Goal: Information Seeking & Learning: Learn about a topic

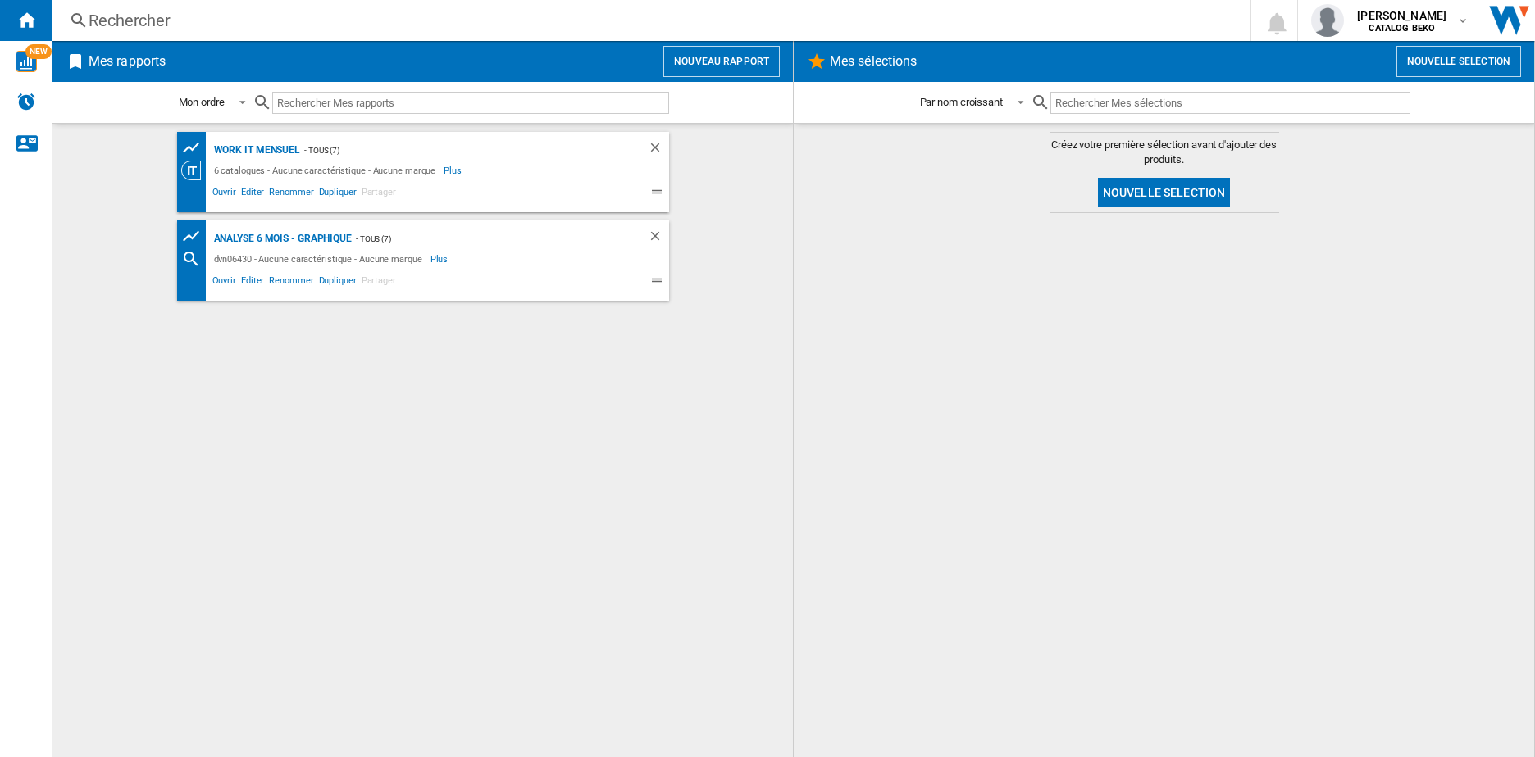
click at [259, 245] on div "Analyse 6 mois - Graphique" at bounding box center [281, 239] width 142 height 20
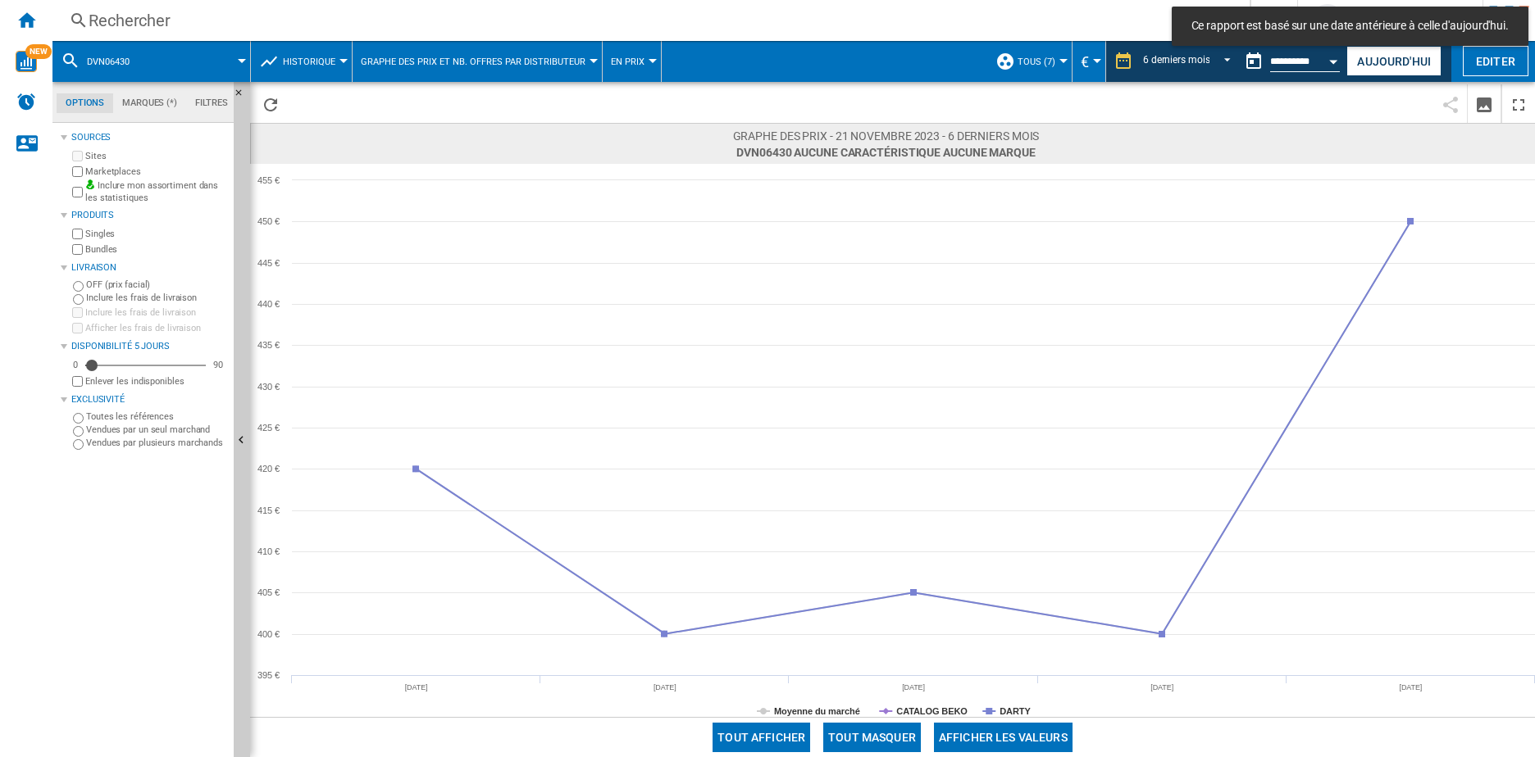
click at [154, 50] on span at bounding box center [196, 61] width 89 height 41
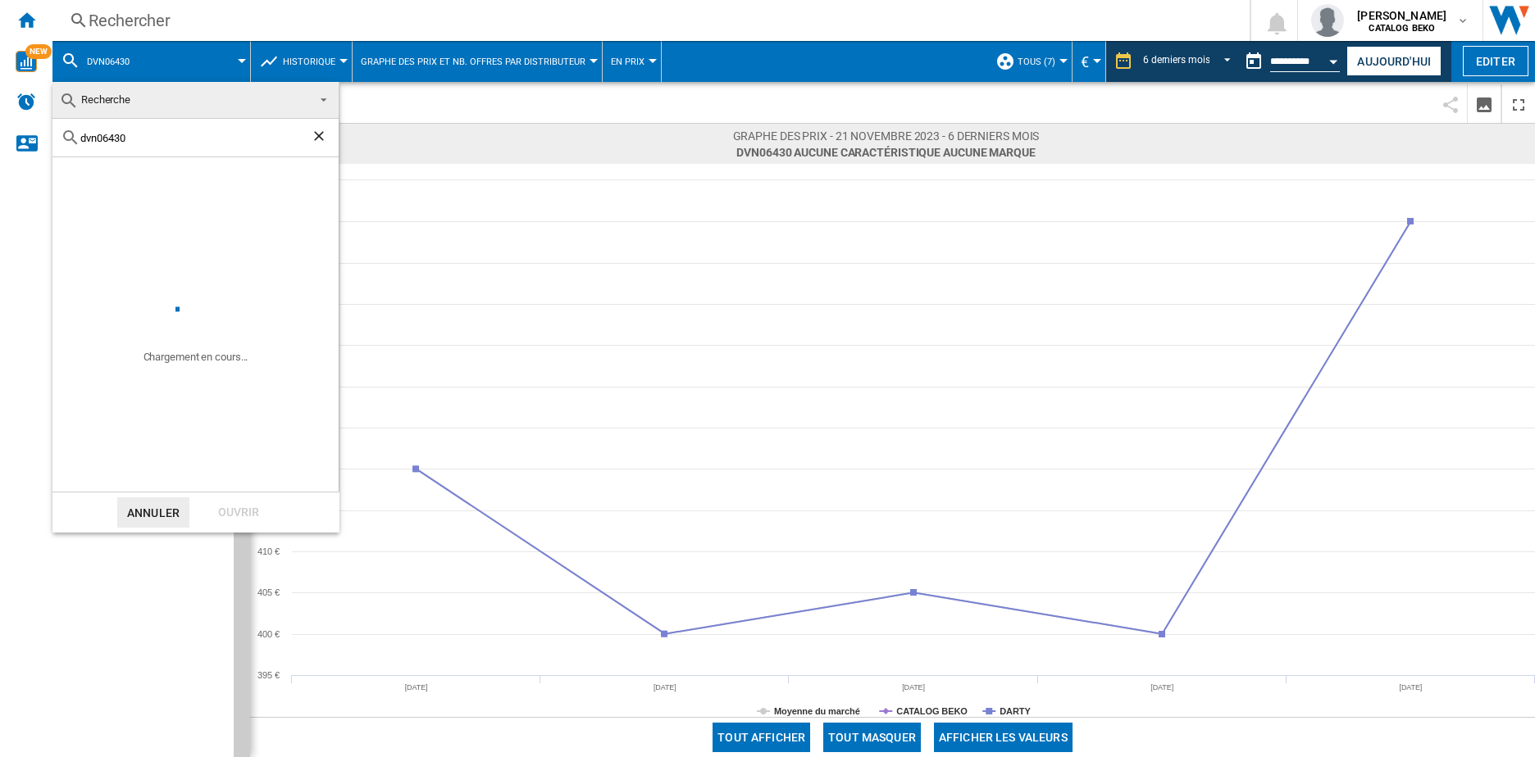
click at [133, 129] on div "dvn06430" at bounding box center [195, 138] width 286 height 39
click at [128, 140] on input "dvn06430" at bounding box center [195, 138] width 230 height 12
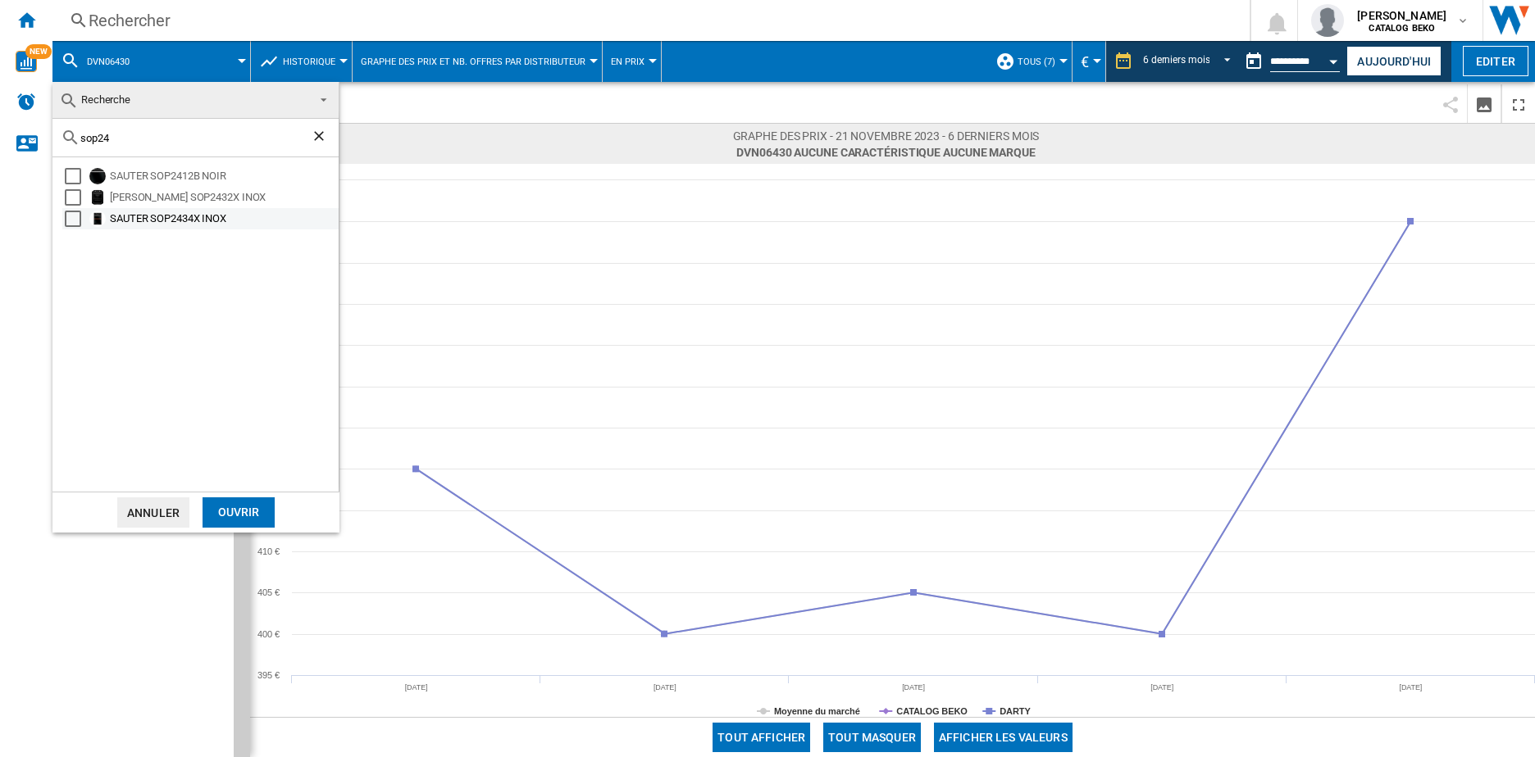
type input "sop24"
click at [79, 216] on div "Select" at bounding box center [73, 219] width 16 height 16
click at [226, 516] on div "Ouvrir" at bounding box center [238, 513] width 72 height 30
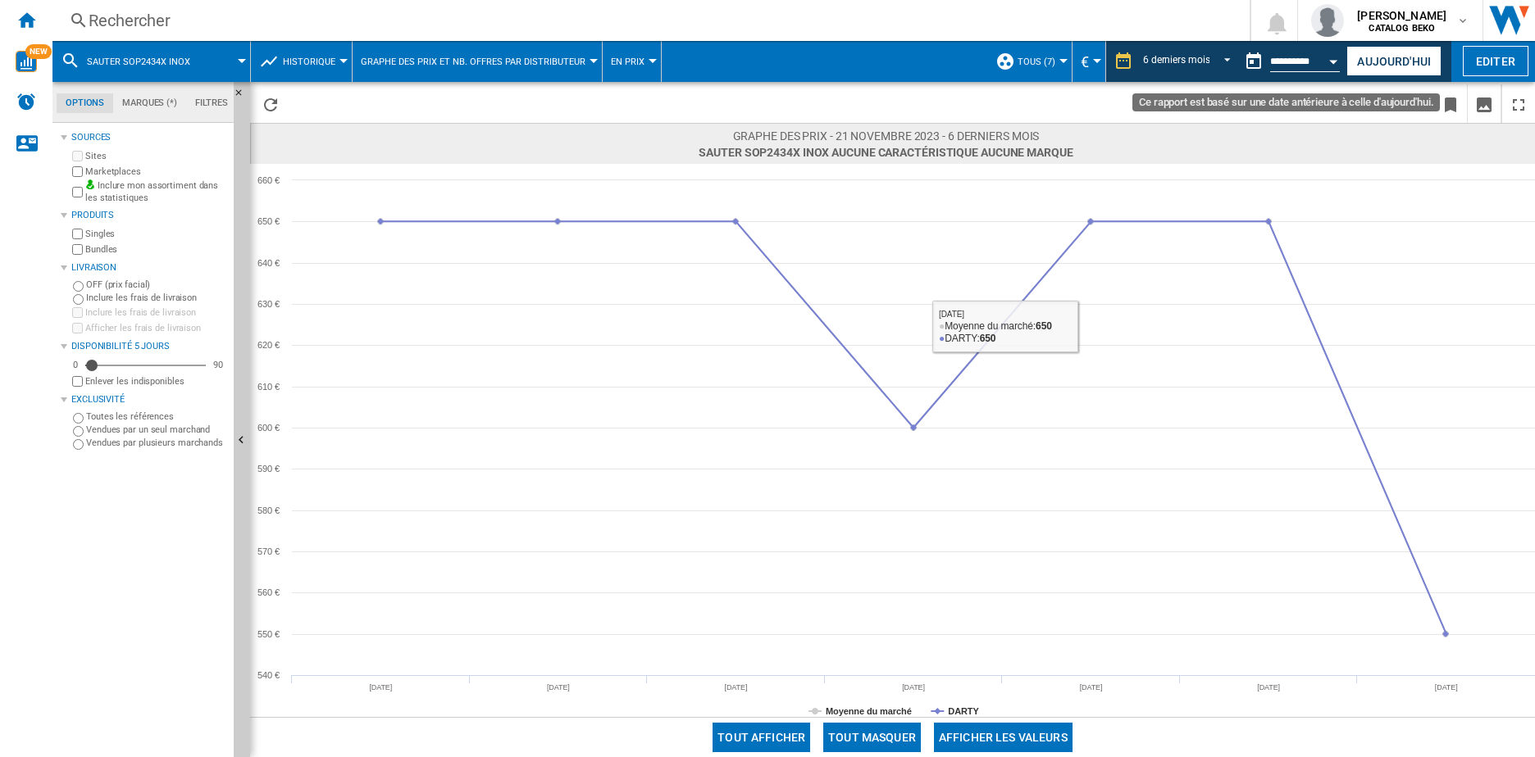
click at [1293, 50] on md-datepicker "**********" at bounding box center [1295, 61] width 117 height 33
click at [1266, 61] on button "Ce rapport est basé sur une date antérieure à celle d'aujourd'hui." at bounding box center [1253, 61] width 33 height 33
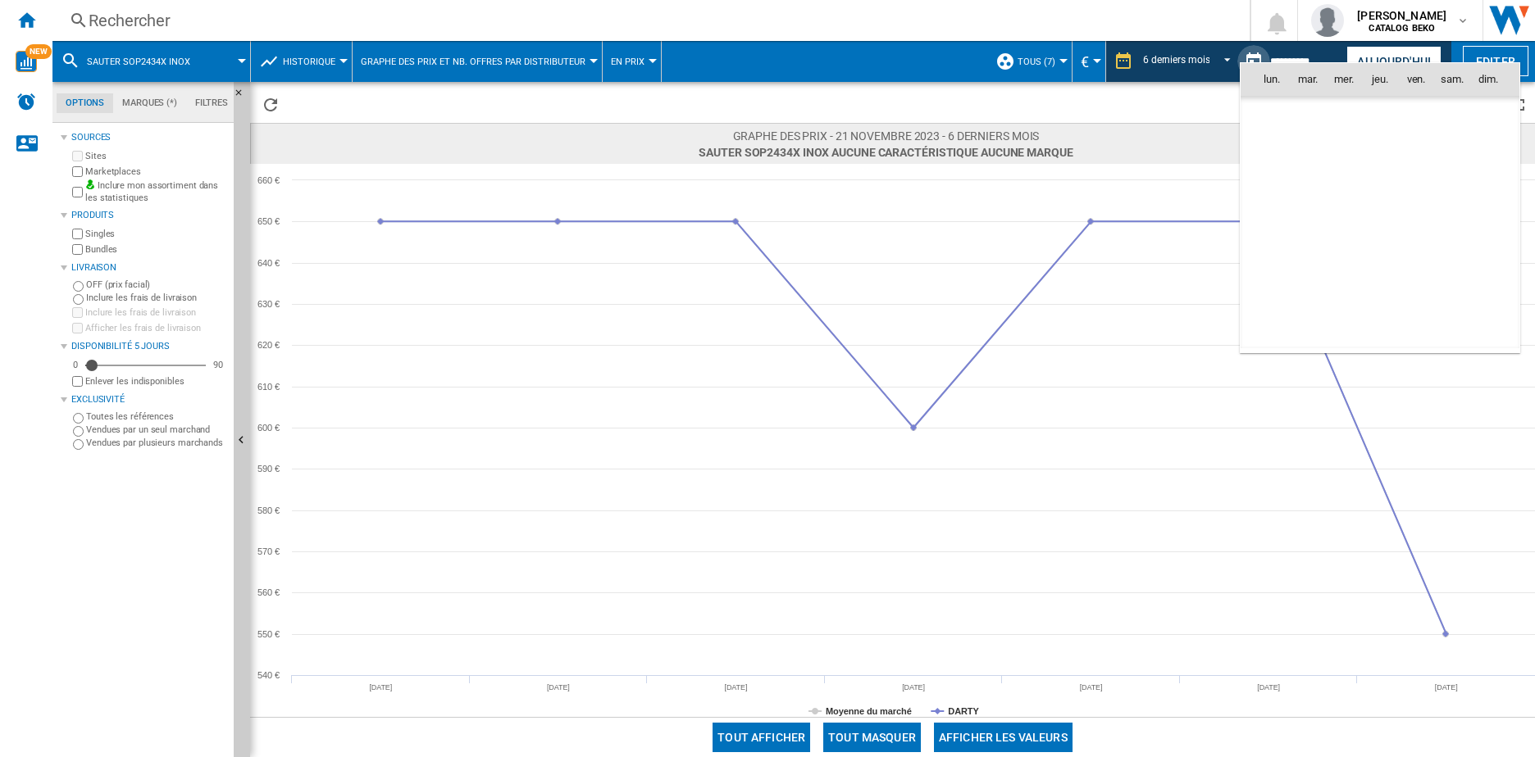
scroll to position [2824, 0]
click at [1285, 119] on span "[DATE]" at bounding box center [1277, 113] width 34 height 13
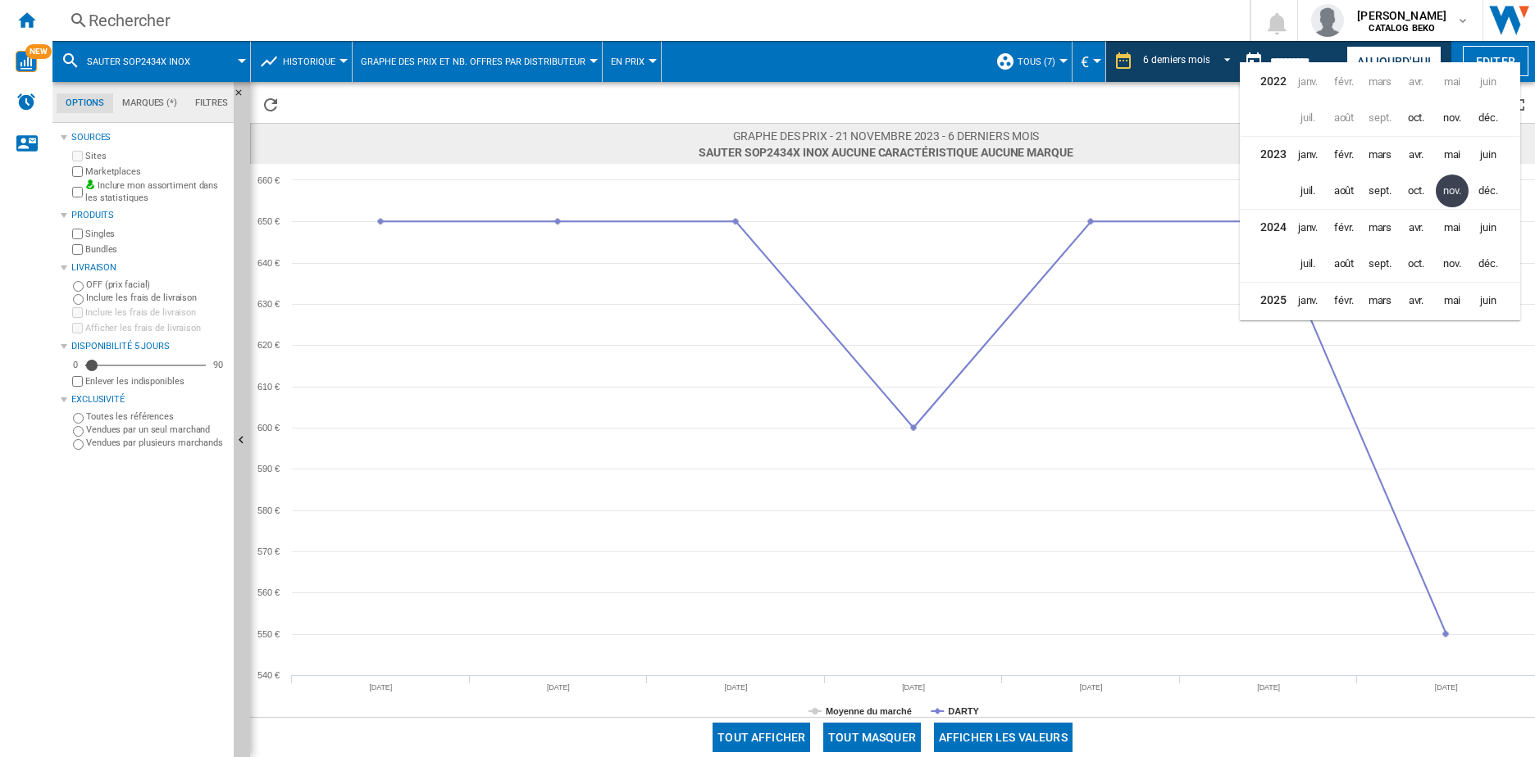
scroll to position [36, 0]
click at [1412, 299] on span "oct." at bounding box center [1416, 301] width 34 height 34
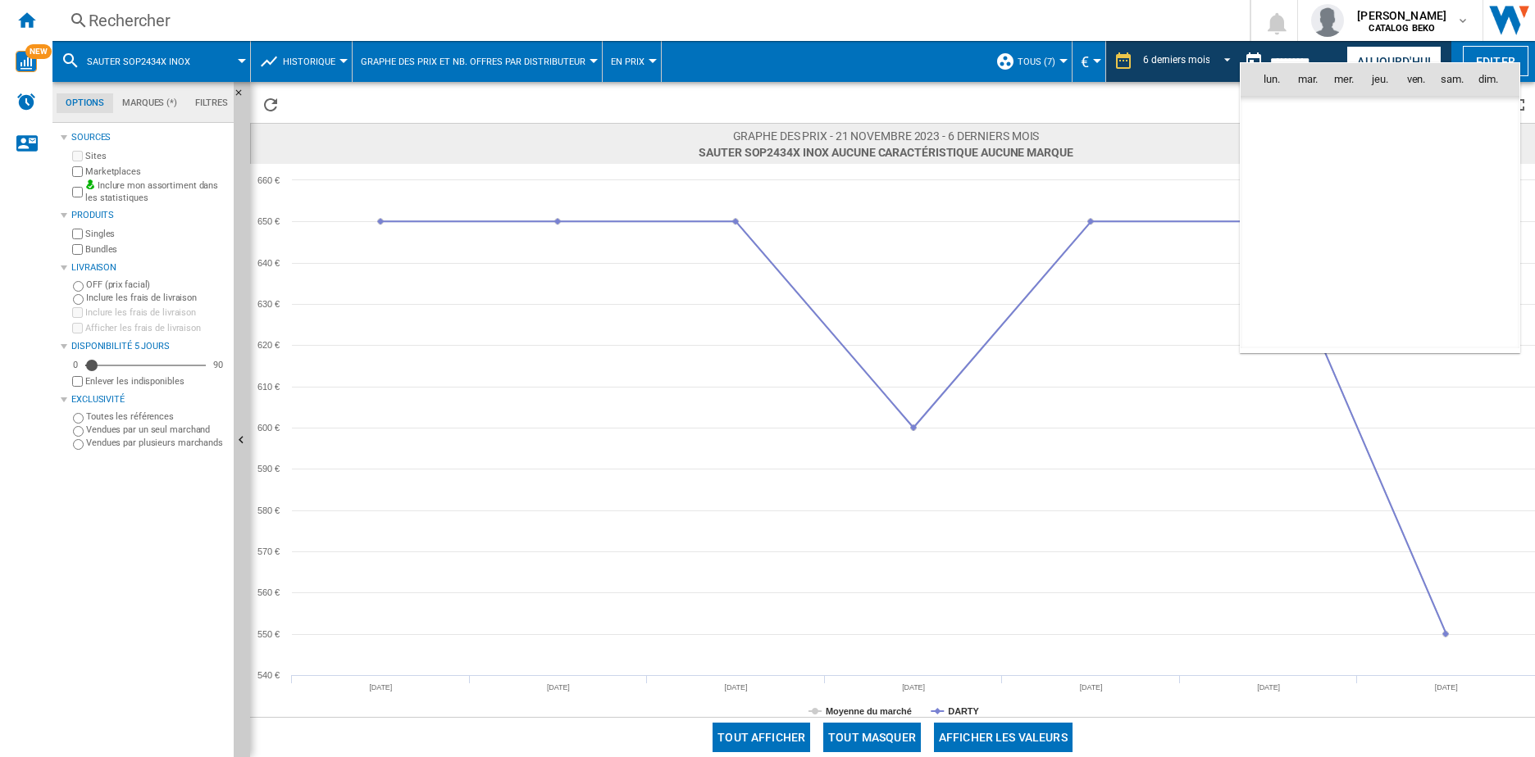
scroll to position [7821, 0]
click at [1422, 412] on div at bounding box center [767, 378] width 1535 height 757
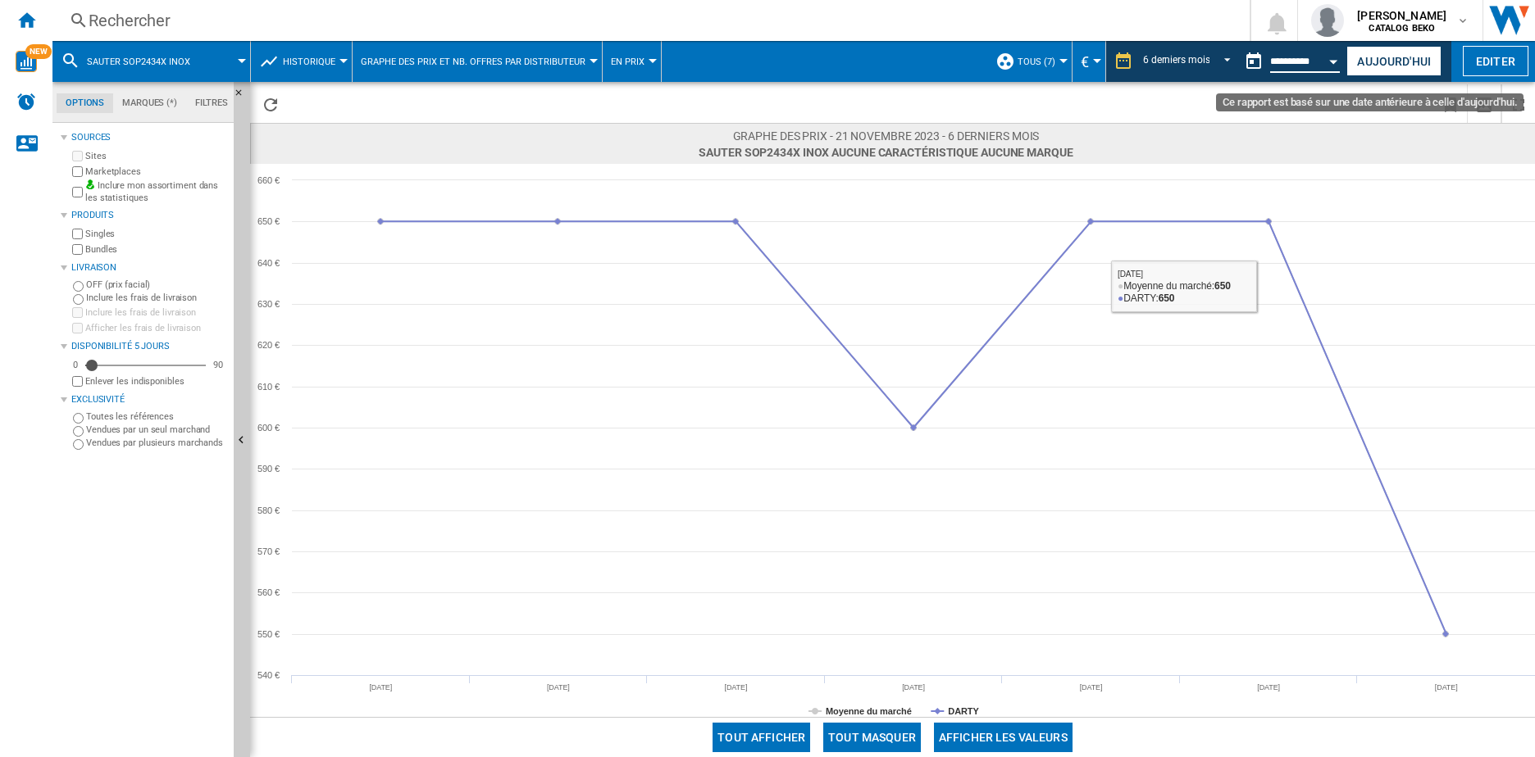
click at [1276, 58] on input "**********" at bounding box center [1305, 64] width 70 height 15
click at [1260, 62] on button "Ce rapport est basé sur une date antérieure à celle d'aujourd'hui." at bounding box center [1253, 61] width 33 height 33
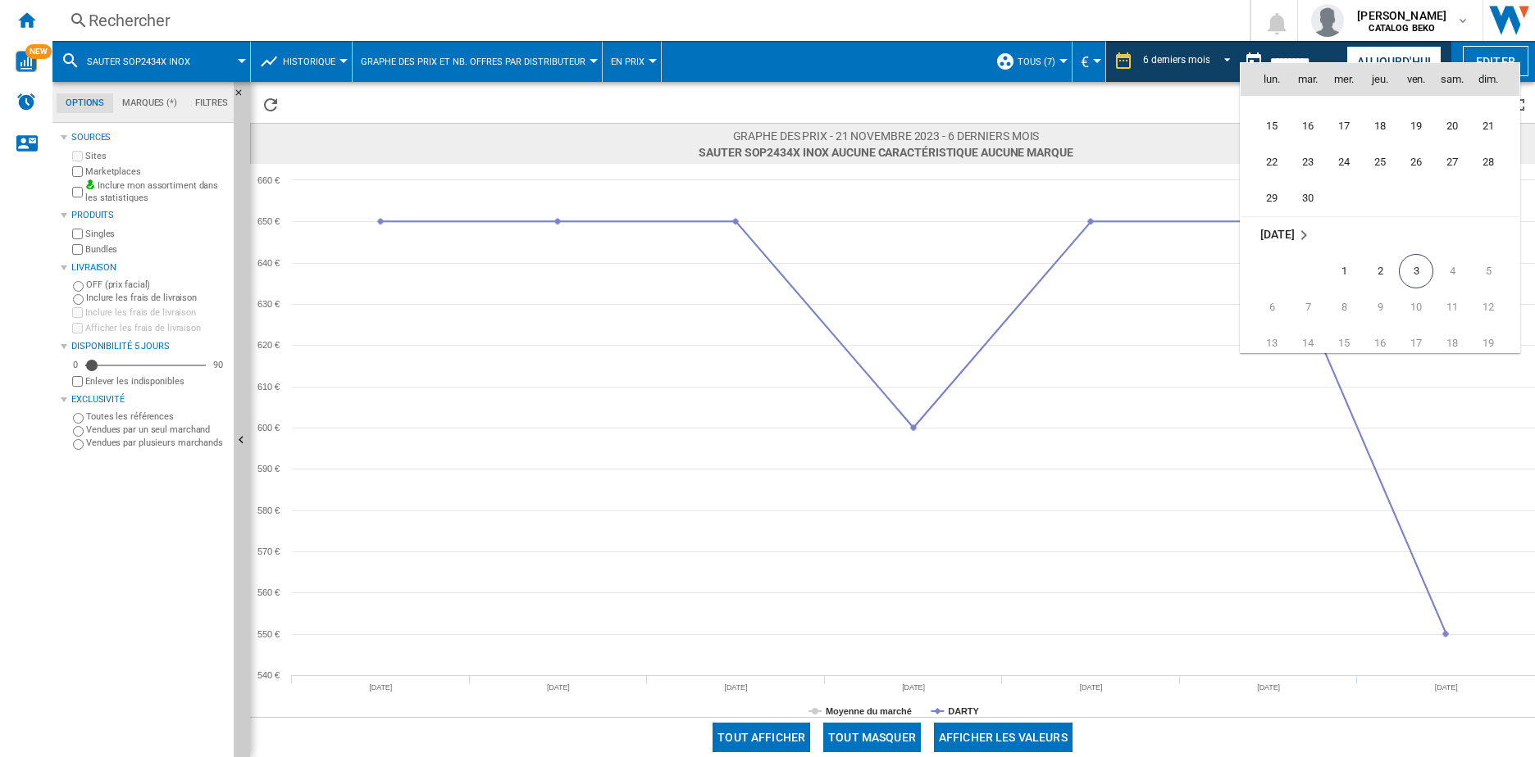
scroll to position [7823, 0]
click at [1415, 147] on span "3" at bounding box center [1416, 148] width 34 height 34
type input "**********"
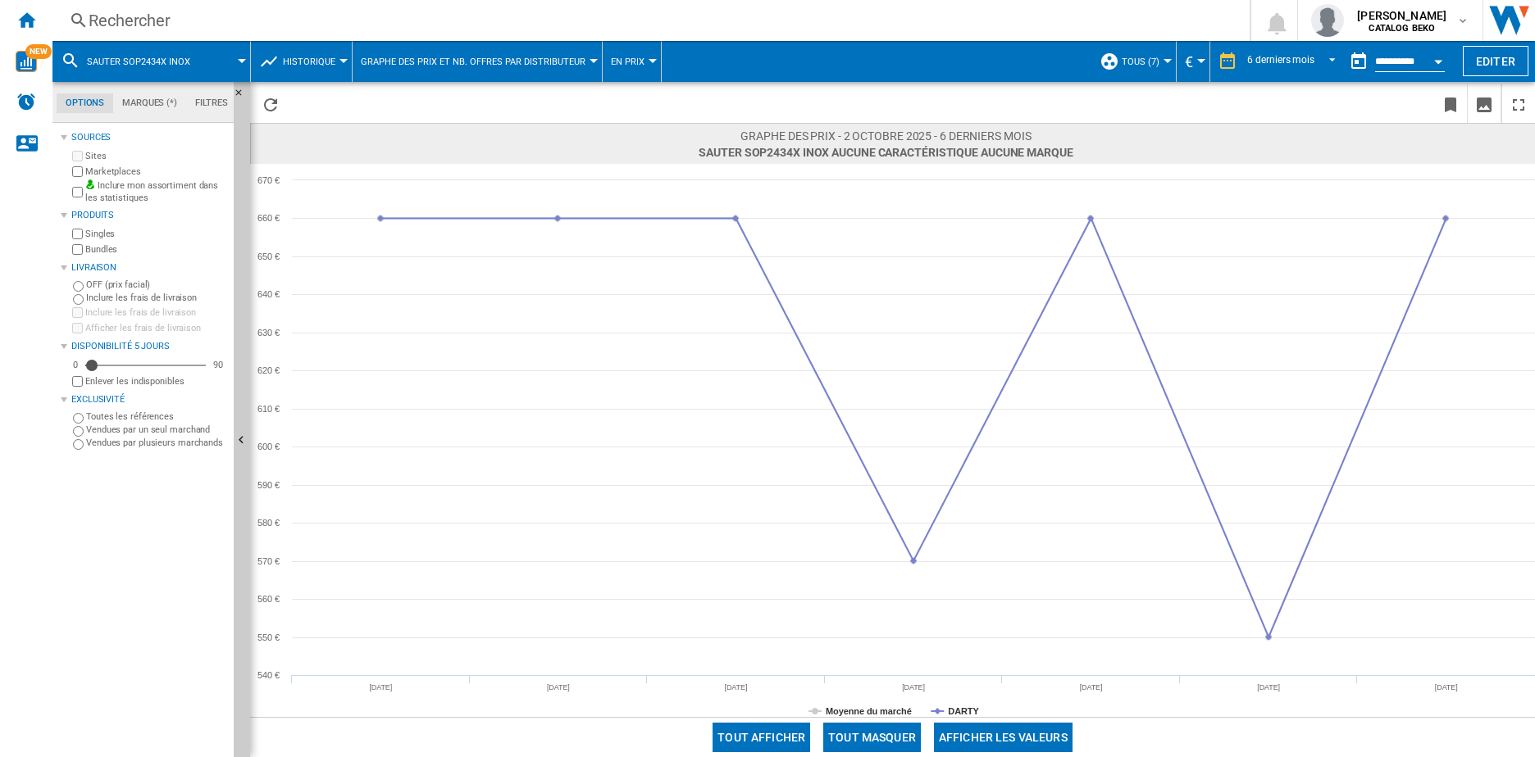
click at [154, 52] on button "SAUTER SOP2434X INOX" at bounding box center [147, 61] width 120 height 41
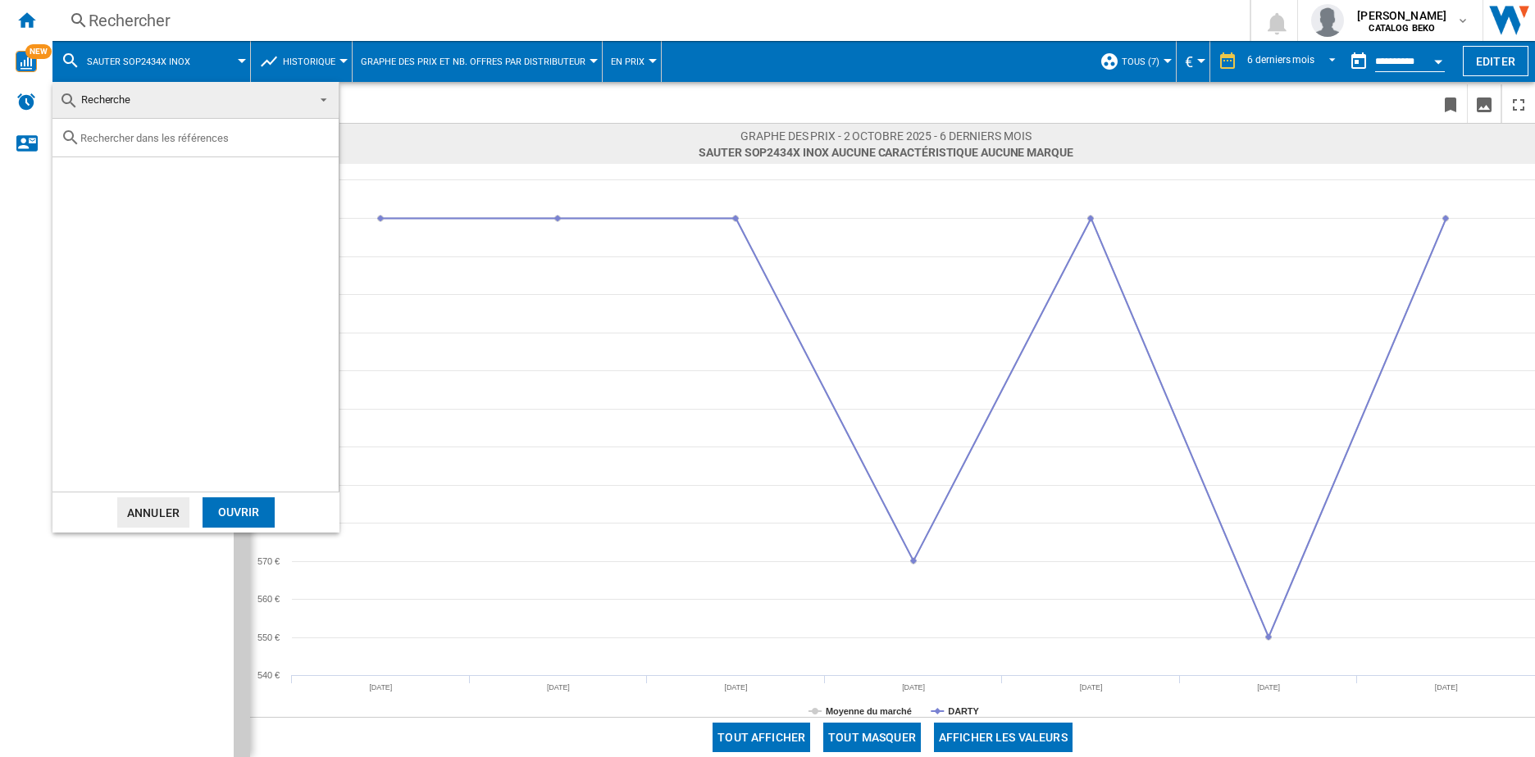
click at [114, 132] on input "text" at bounding box center [205, 138] width 250 height 12
type input "SOP2412B"
click at [152, 179] on div "SAUTER SOP2412B NOIR" at bounding box center [223, 176] width 226 height 16
click at [243, 495] on md-dialog-actions "[PERSON_NAME]" at bounding box center [195, 512] width 287 height 41
click at [239, 514] on div "Ouvrir" at bounding box center [238, 513] width 72 height 30
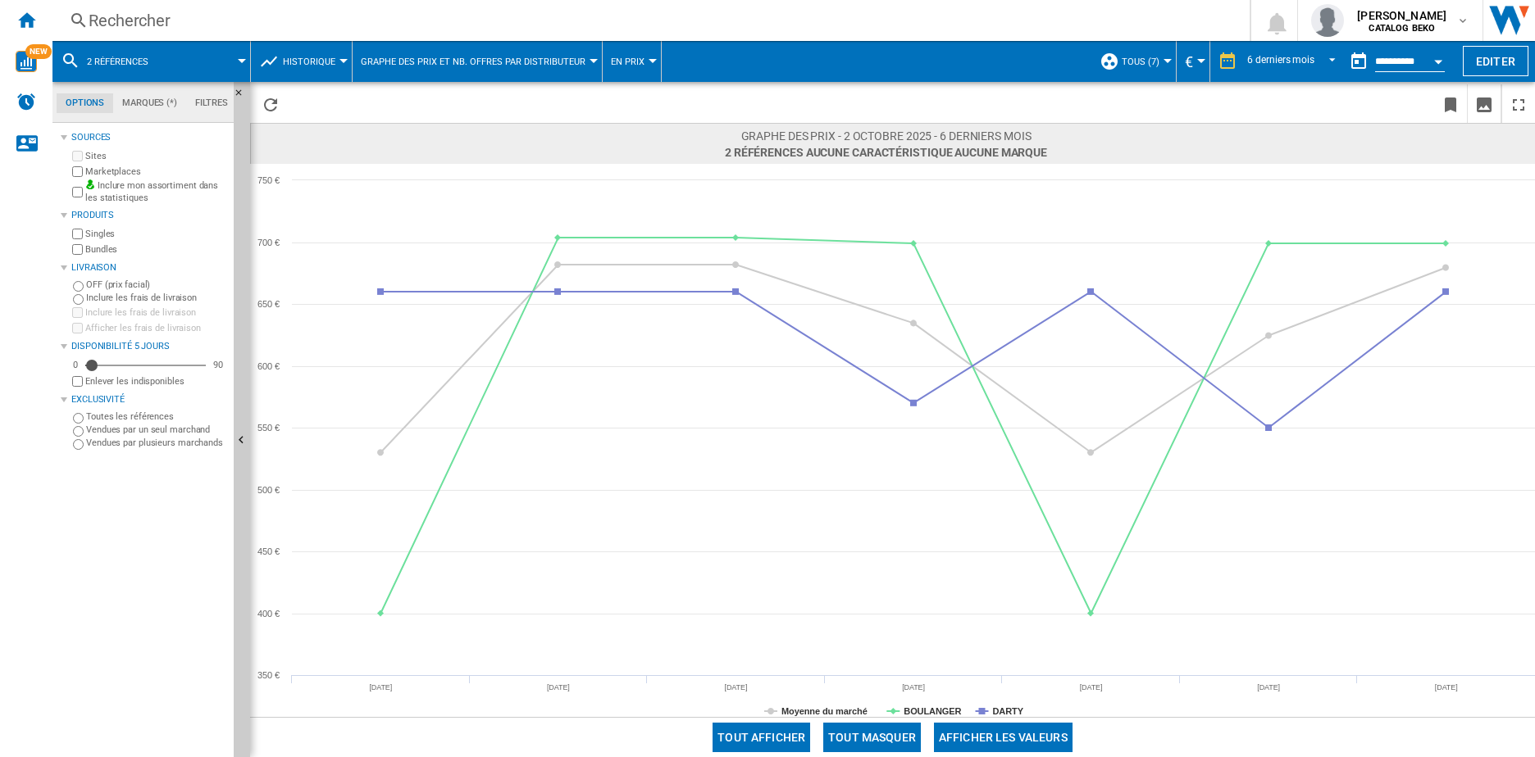
click at [158, 59] on button "2 références" at bounding box center [126, 61] width 78 height 41
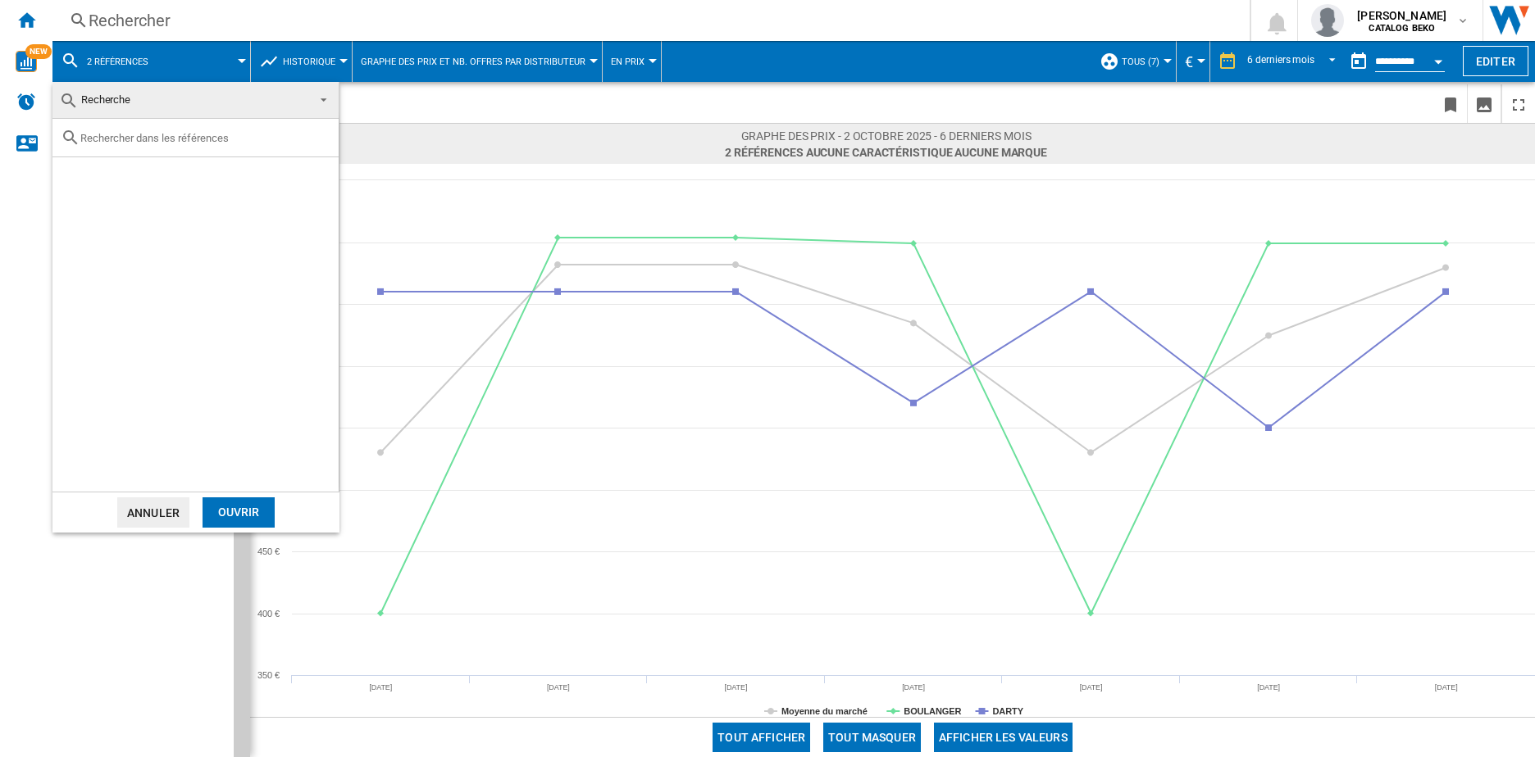
click at [172, 510] on button "Annuler" at bounding box center [153, 513] width 72 height 30
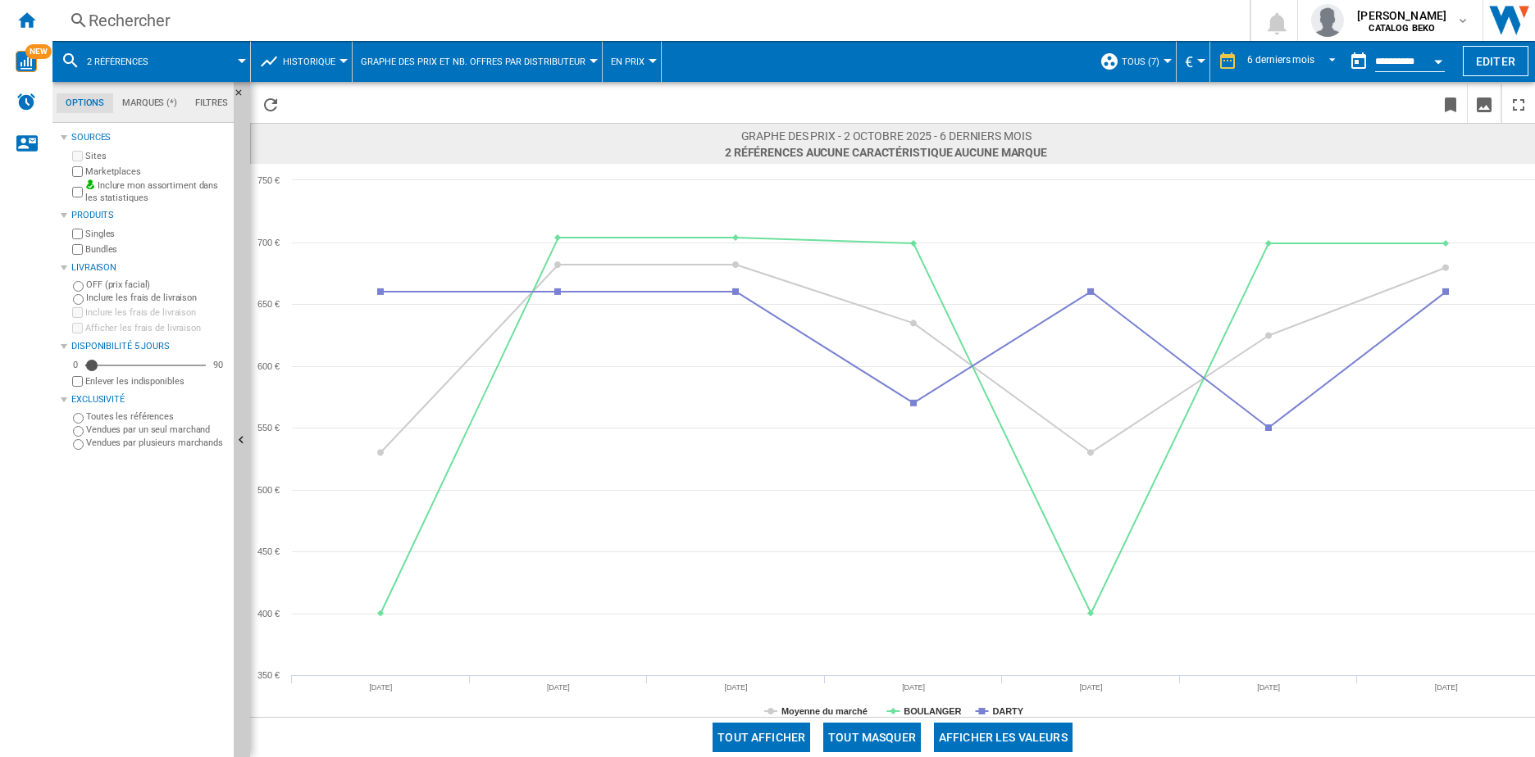
click at [114, 54] on button "2 références" at bounding box center [126, 61] width 78 height 41
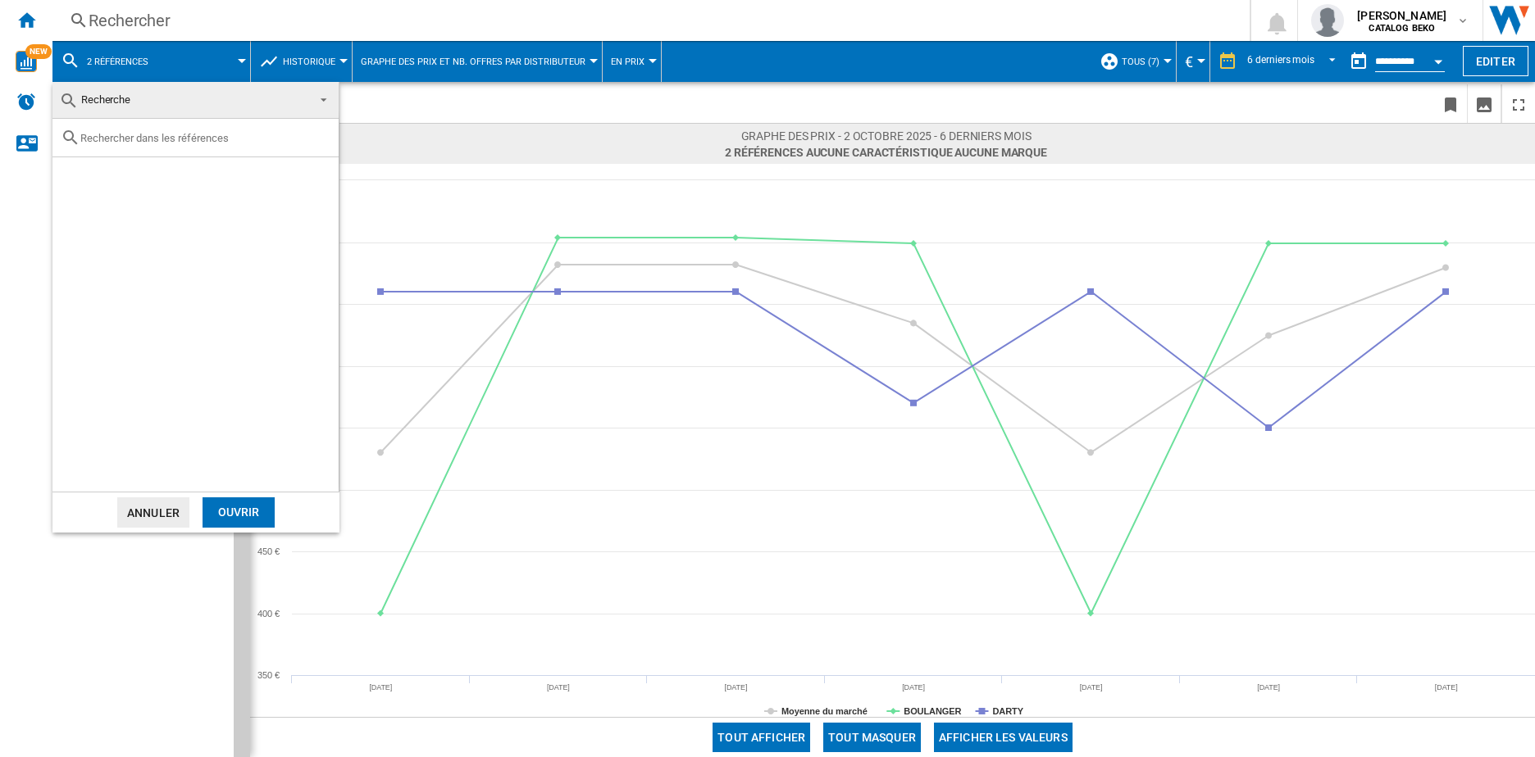
click at [134, 134] on input "text" at bounding box center [205, 138] width 250 height 12
type input "SOP2412"
click at [62, 176] on div "SAUTER SOP2412B NOIR" at bounding box center [200, 176] width 276 height 21
click at [75, 175] on div "Select" at bounding box center [73, 176] width 16 height 16
click at [212, 506] on div "Ouvrir" at bounding box center [238, 513] width 72 height 30
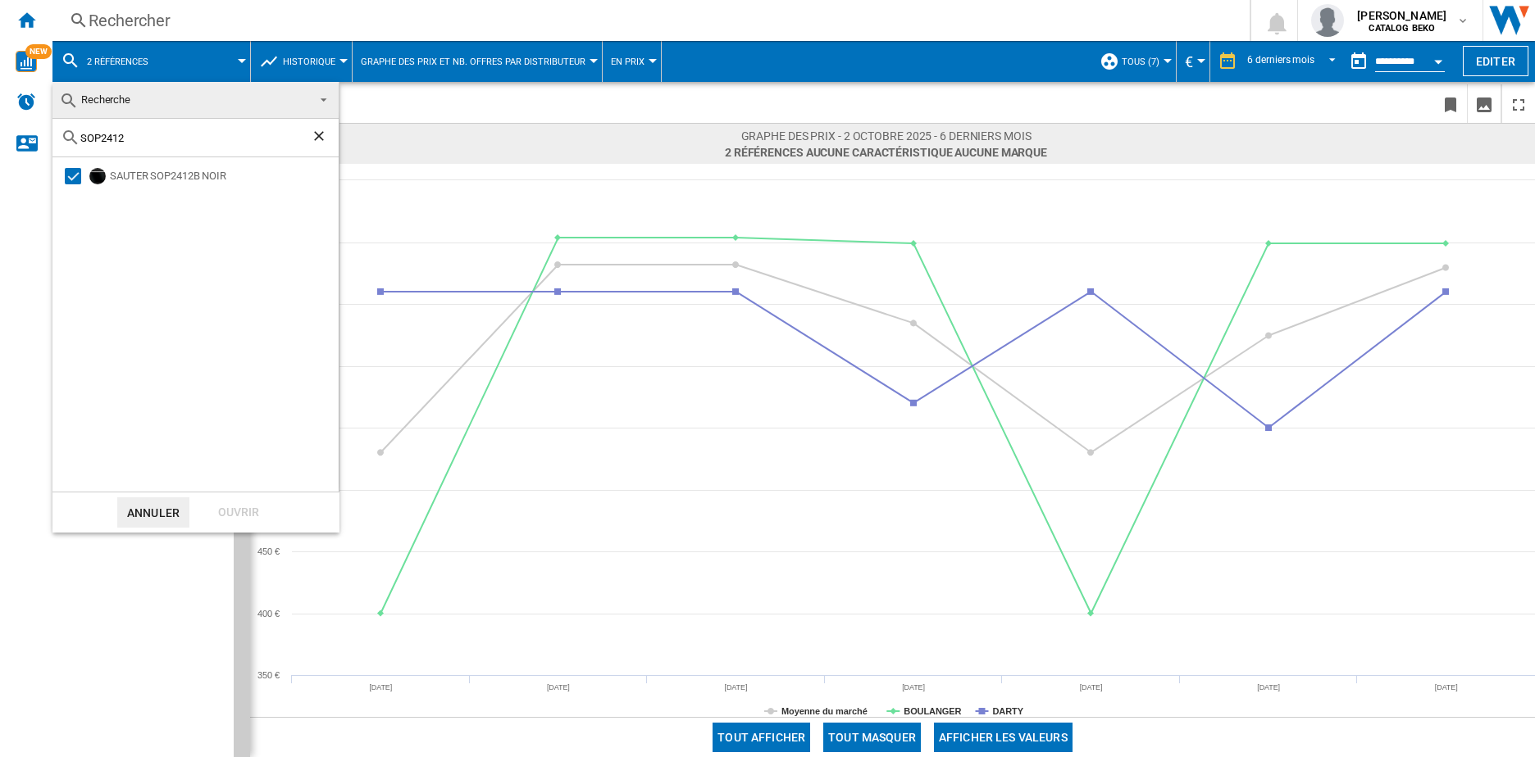
click at [319, 102] on span at bounding box center [319, 98] width 20 height 23
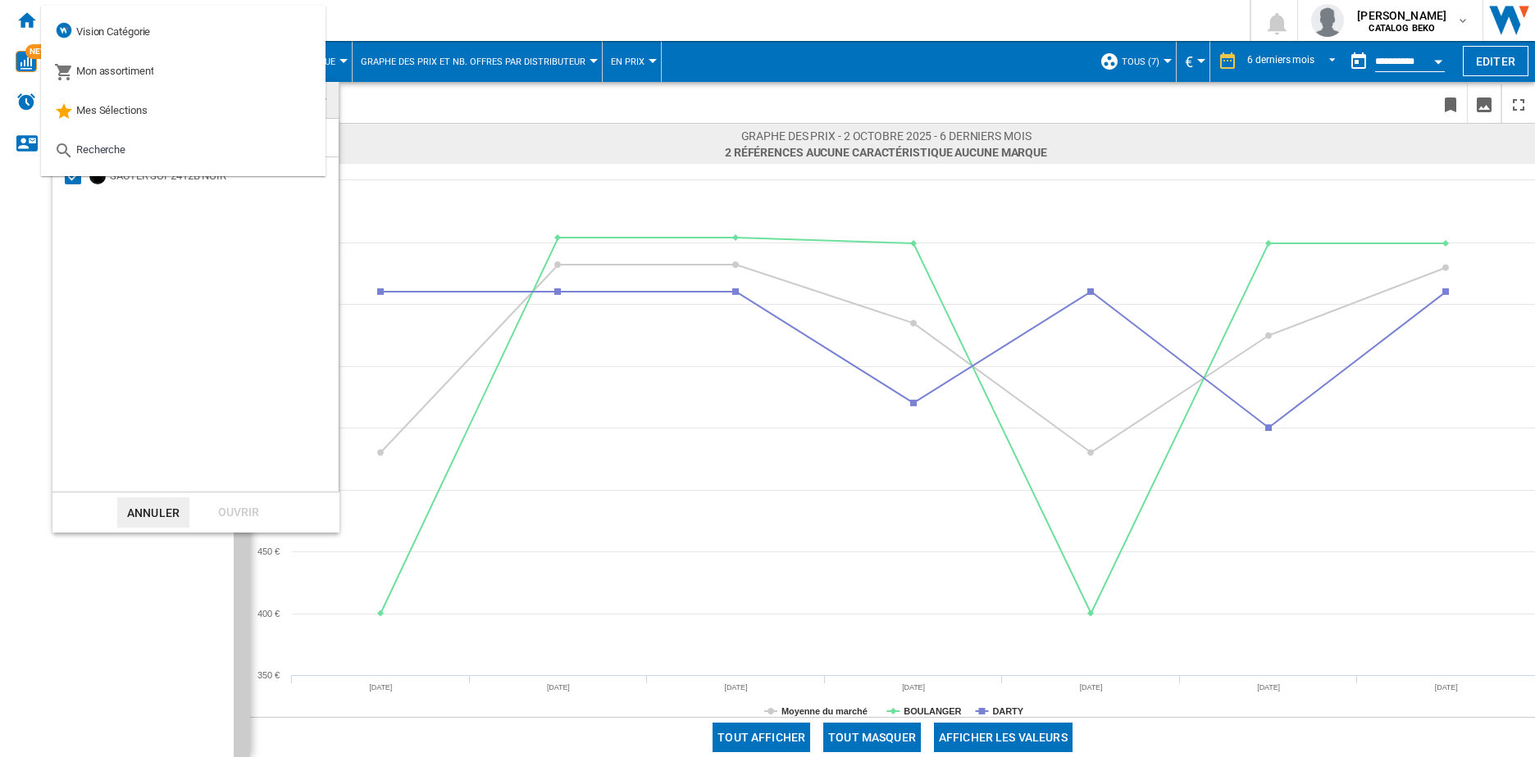
click at [15, 340] on md-backdrop at bounding box center [767, 378] width 1535 height 757
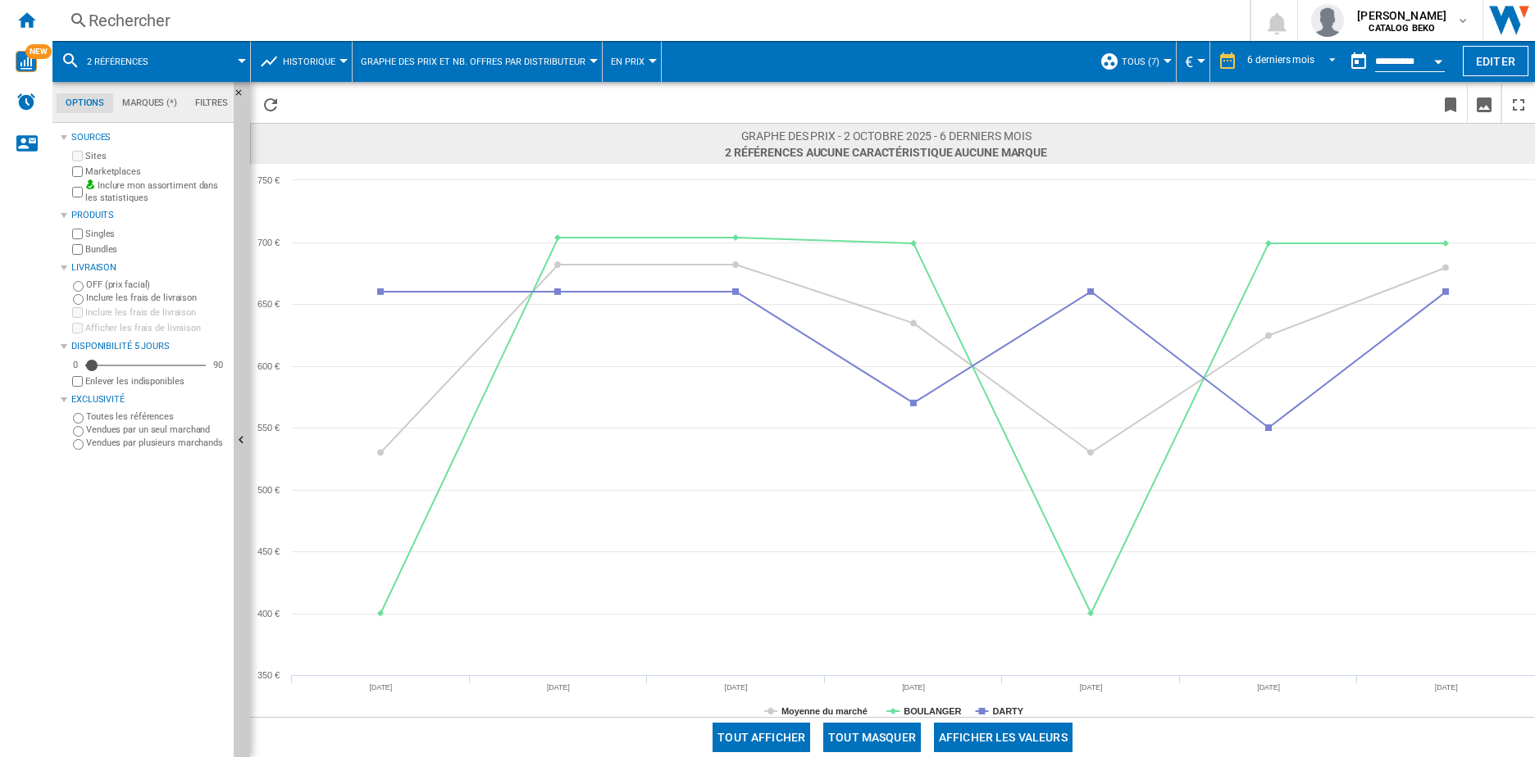
click at [31, 297] on wk-sidenav "NEW" at bounding box center [26, 378] width 52 height 757
click at [145, 102] on md-tab-item "Marques (*)" at bounding box center [149, 103] width 73 height 20
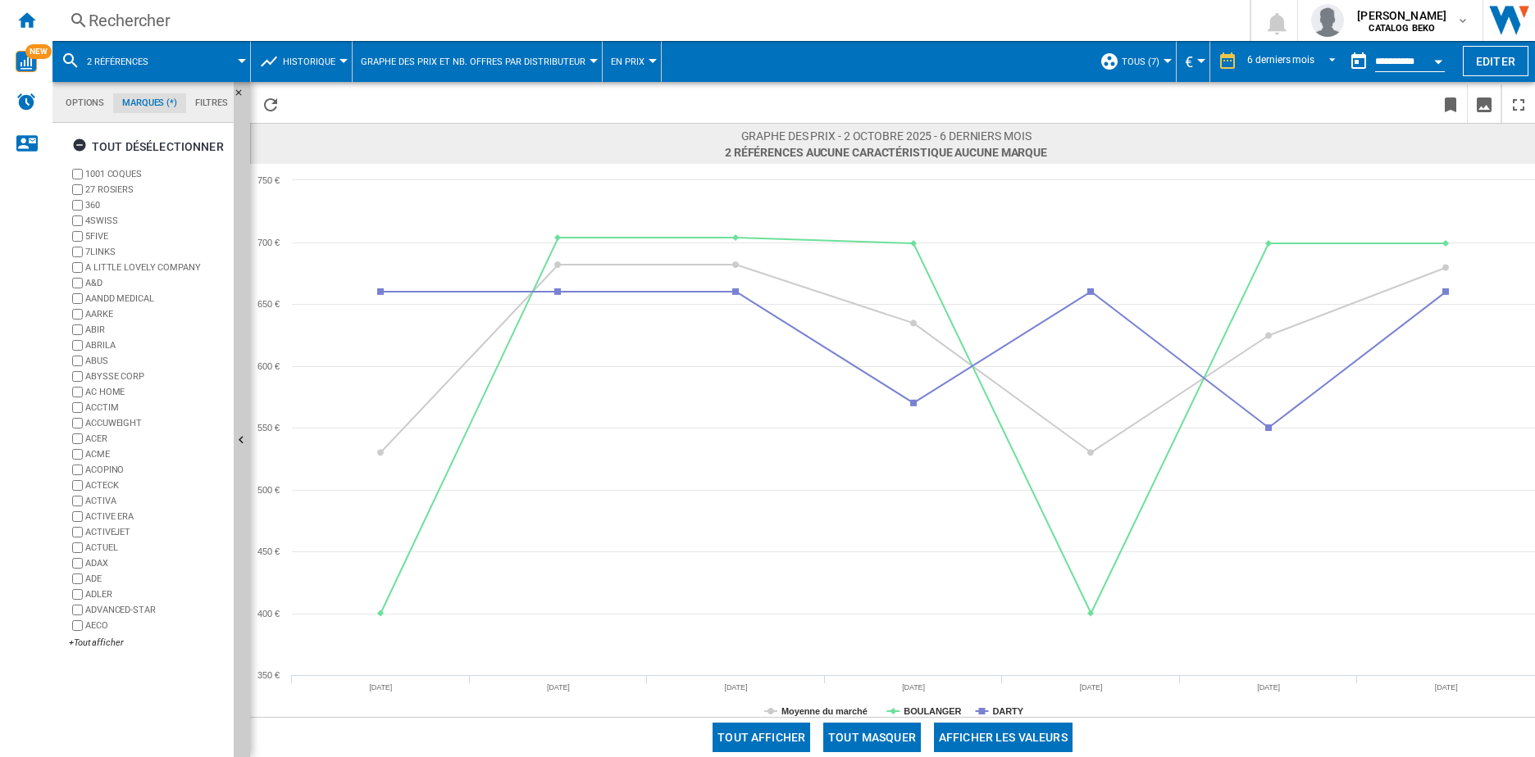
click at [182, 102] on md-tab-item "Marques (*)" at bounding box center [149, 103] width 73 height 20
click at [198, 101] on md-tab-item "Filtres" at bounding box center [211, 103] width 51 height 20
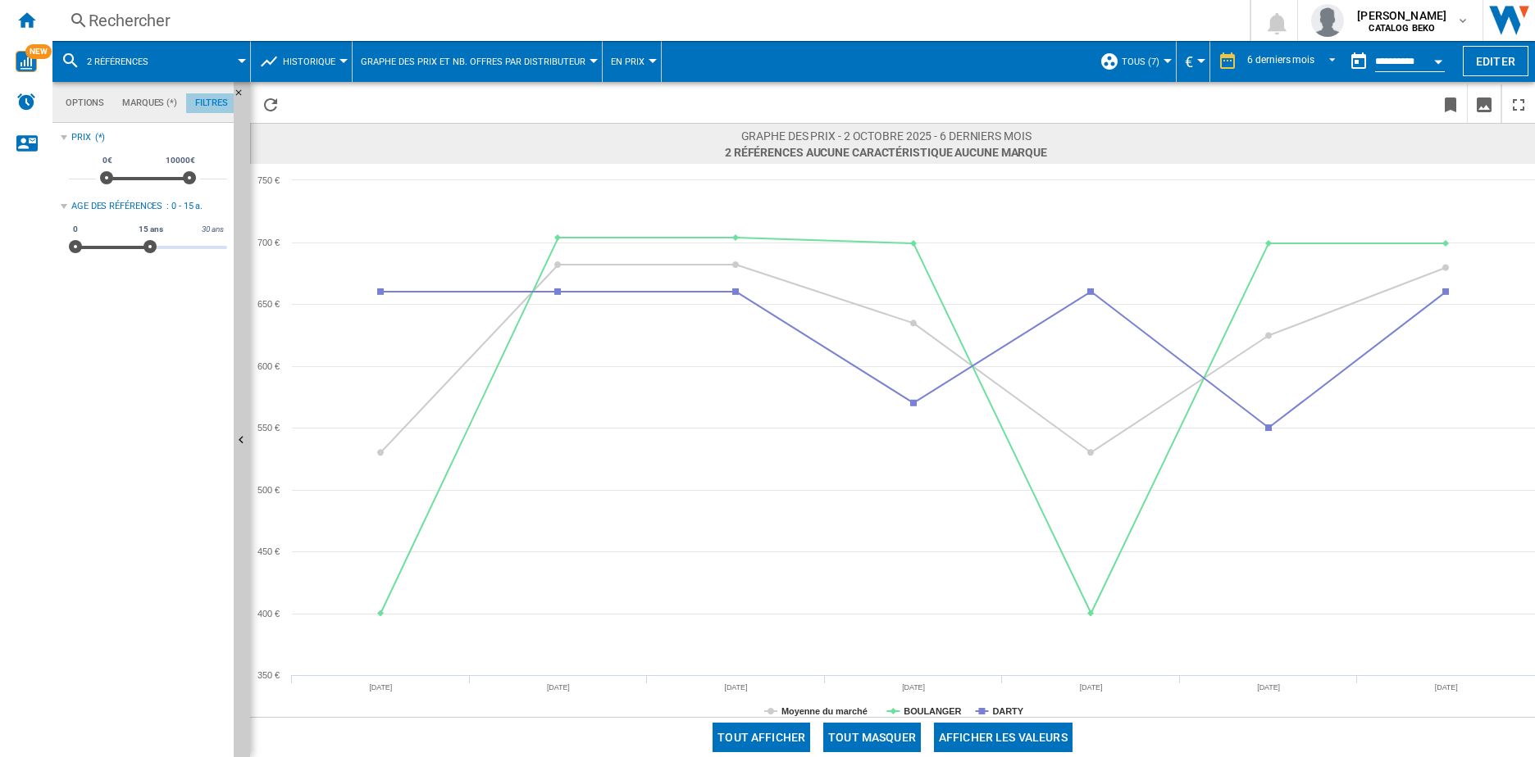
scroll to position [107, 0]
click at [84, 111] on md-tab-item "Options" at bounding box center [85, 103] width 57 height 20
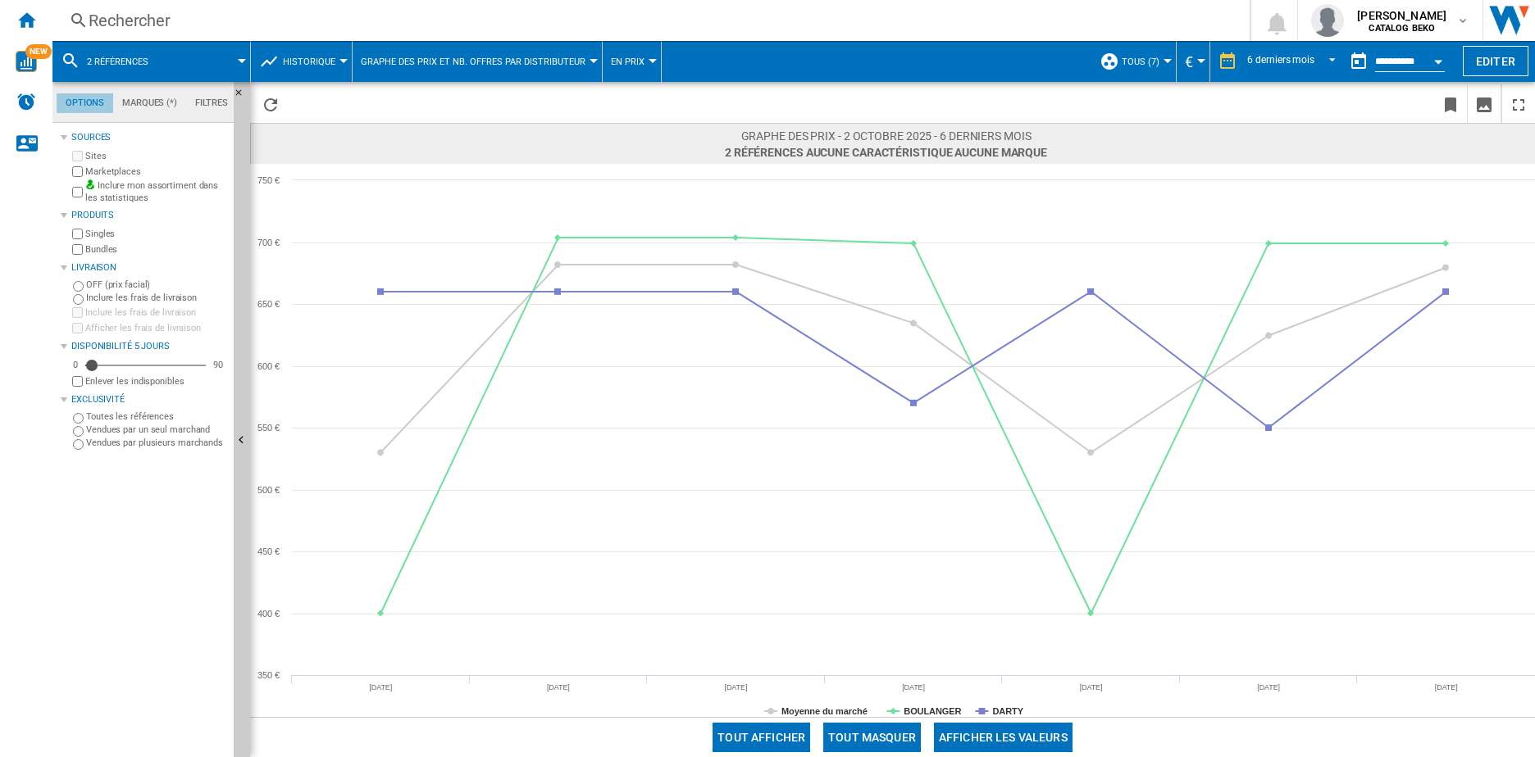
scroll to position [20, 0]
click at [110, 298] on label "Inclure les frais de livraison" at bounding box center [156, 298] width 141 height 12
click at [117, 276] on div "Livraison" at bounding box center [144, 267] width 166 height 21
click at [134, 62] on span "2 références" at bounding box center [117, 62] width 61 height 11
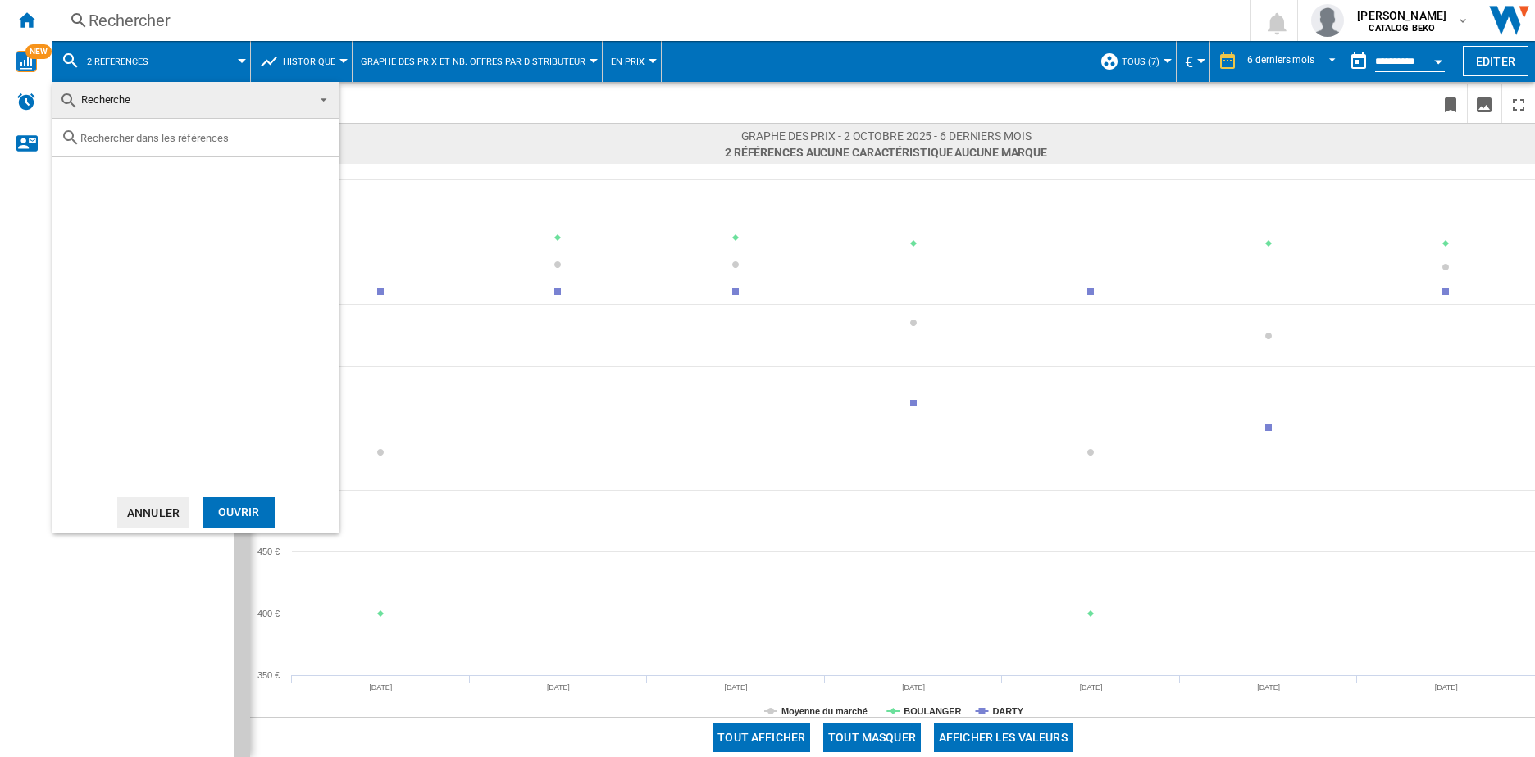
click at [162, 516] on button "Annuler" at bounding box center [153, 513] width 72 height 30
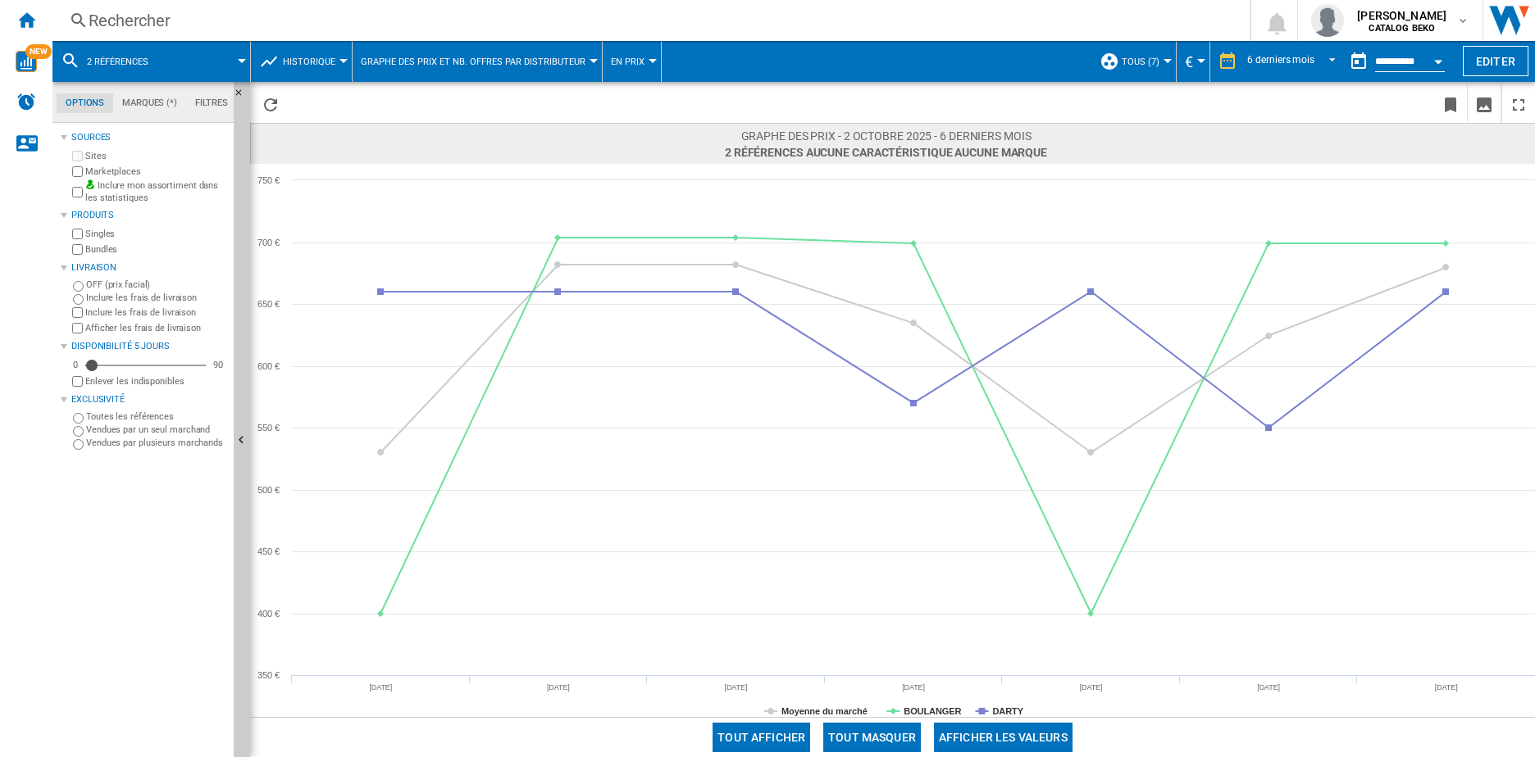
click at [1122, 64] on span "TOUS (7)" at bounding box center [1140, 62] width 38 height 11
click at [1122, 64] on md-backdrop at bounding box center [767, 378] width 1535 height 757
click at [119, 70] on button "2 références" at bounding box center [126, 61] width 78 height 41
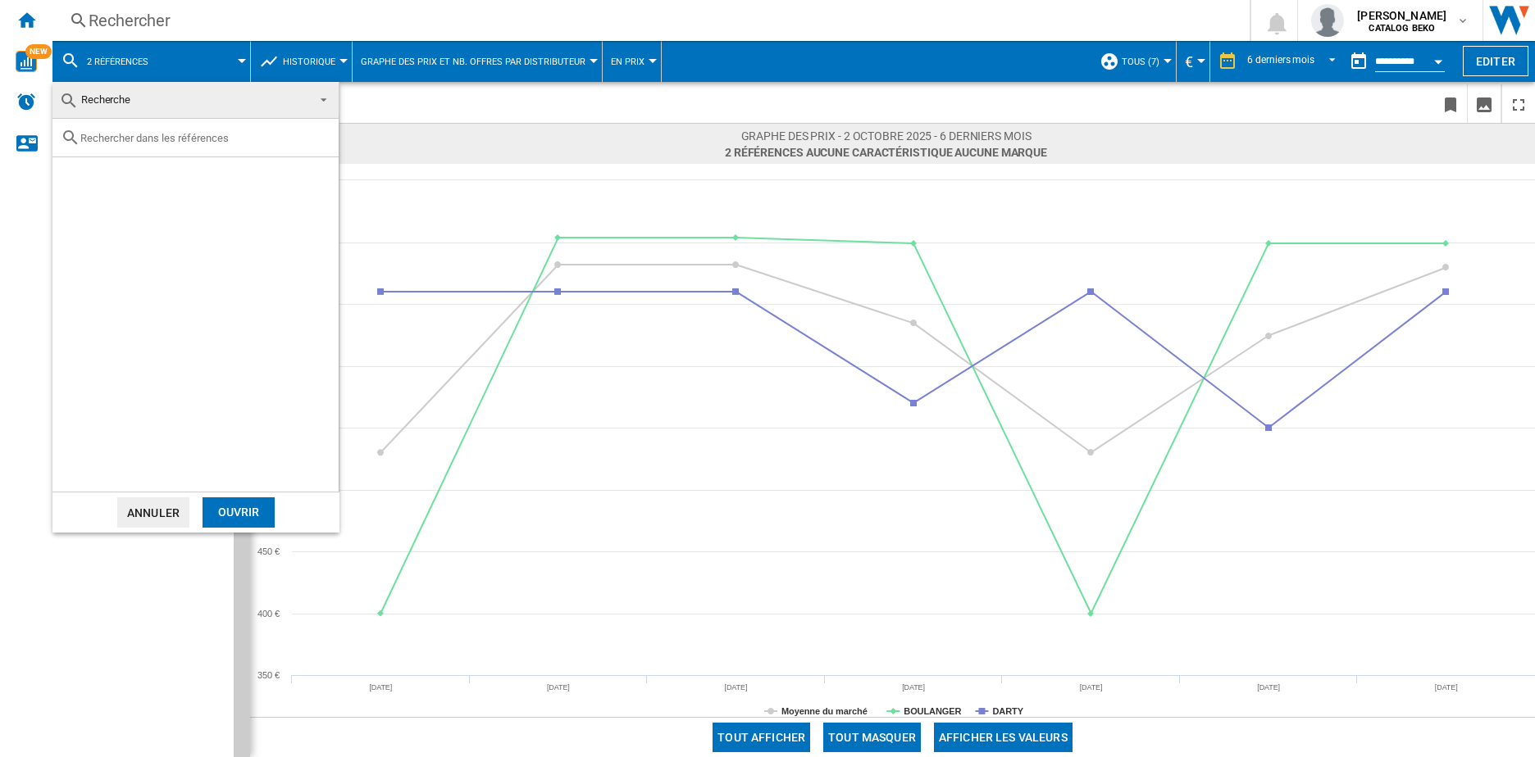
click at [169, 508] on button "Annuler" at bounding box center [153, 513] width 72 height 30
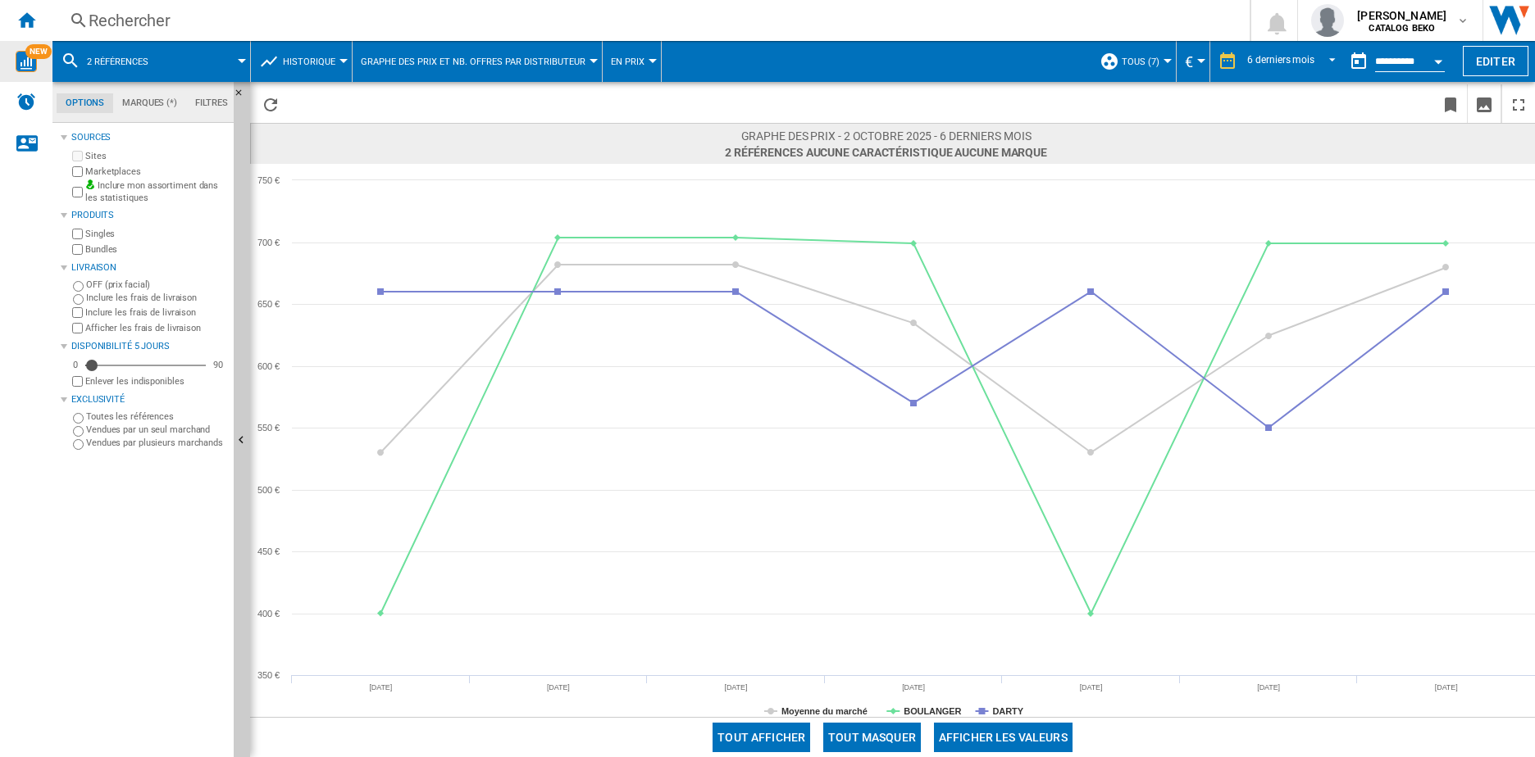
click at [26, 52] on span "NEW" at bounding box center [38, 51] width 26 height 15
